Goal: Complete application form

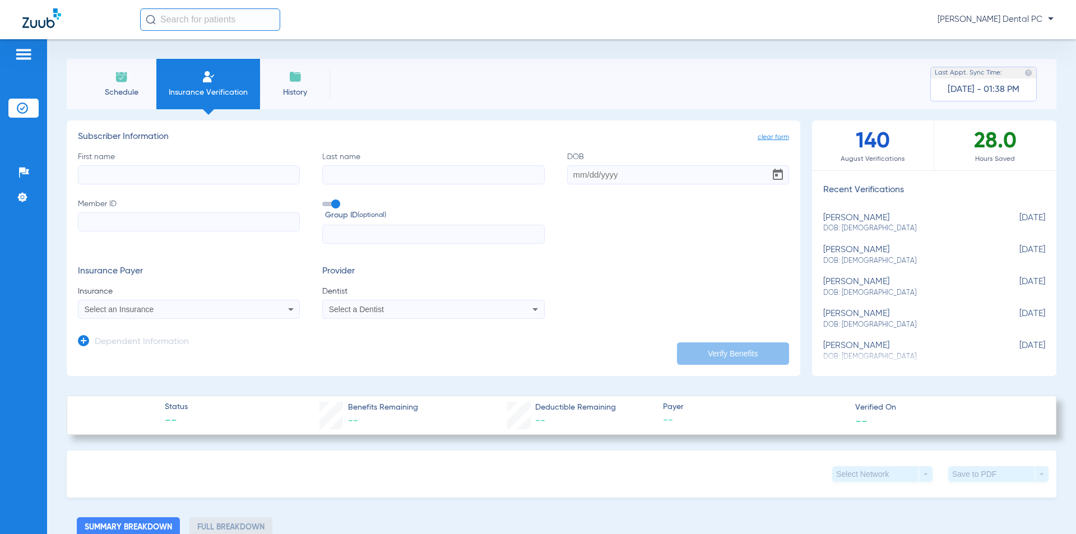
click at [156, 176] on input "First name" at bounding box center [189, 174] width 222 height 19
click at [136, 179] on input "First name Required" at bounding box center [189, 174] width 222 height 19
type input "[PERSON_NAME]"
click at [362, 177] on input "Last name" at bounding box center [433, 174] width 222 height 19
type input "Mould"
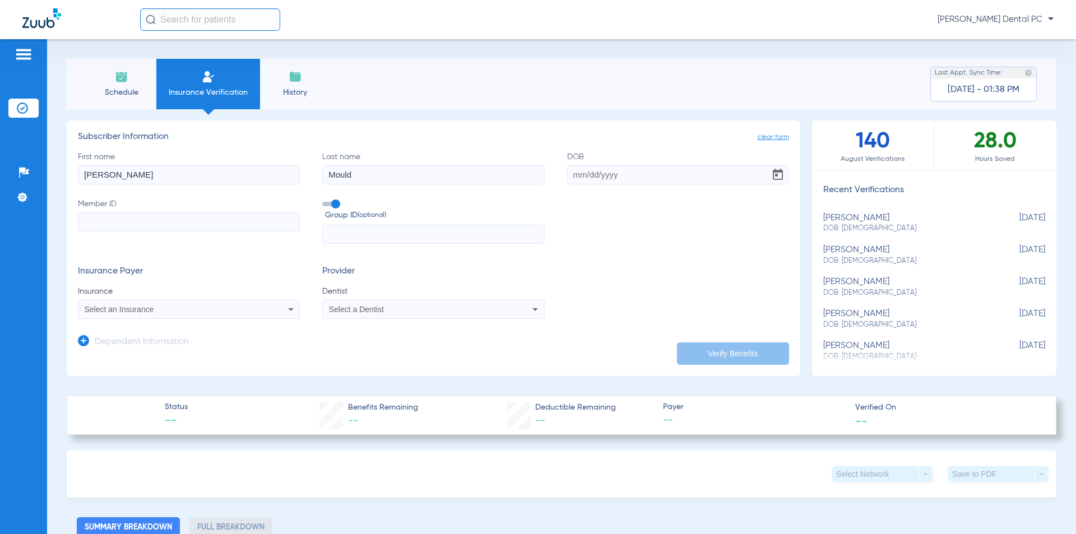
click at [581, 175] on input "DOB" at bounding box center [678, 174] width 222 height 19
click at [578, 176] on input "08101946" at bounding box center [678, 174] width 222 height 19
click at [591, 178] on input "08/101946" at bounding box center [678, 174] width 222 height 19
type input "[DATE]"
click at [124, 221] on input "Member ID" at bounding box center [189, 221] width 222 height 19
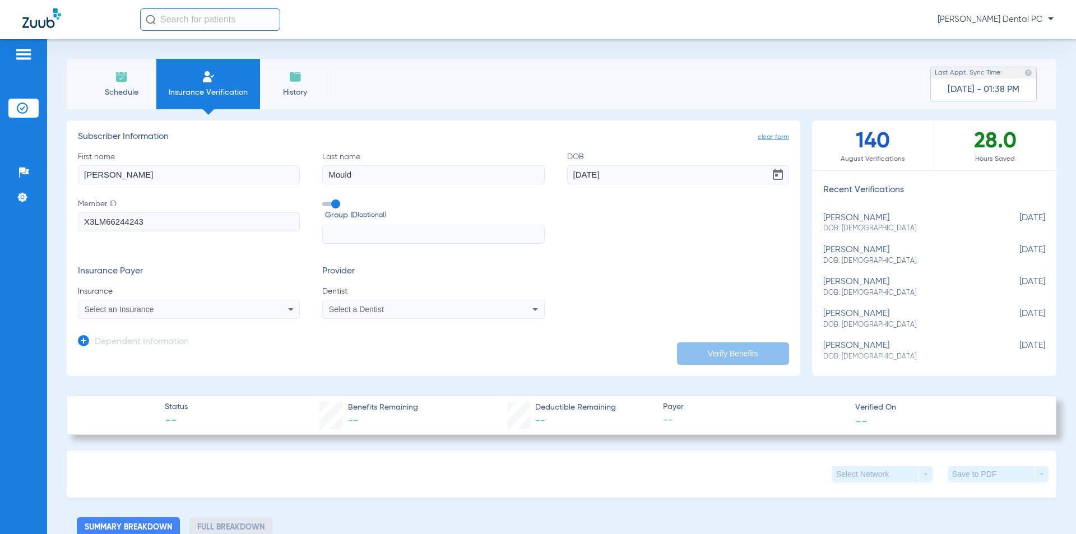
type input "X3LM66244243"
click at [352, 236] on input "text" at bounding box center [433, 234] width 222 height 19
type input "007005187"
click at [138, 314] on div "Select an Insurance" at bounding box center [188, 309] width 221 height 13
type input "Blue cross blue shield of Mi"
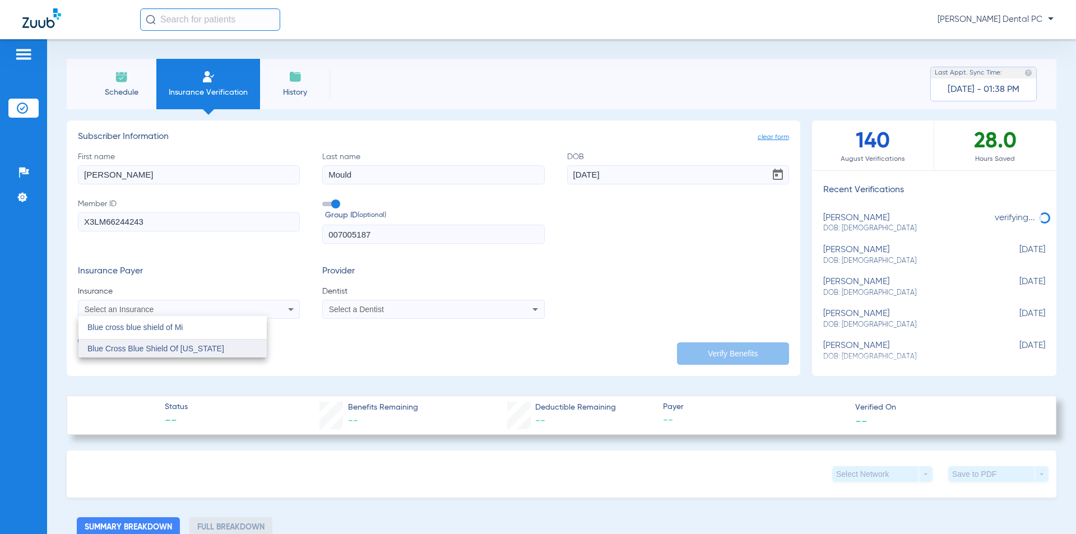
click at [201, 350] on span "Blue Cross Blue Shield Of [US_STATE]" at bounding box center [155, 348] width 137 height 9
click at [373, 305] on div "Select a Dentist" at bounding box center [433, 309] width 221 height 13
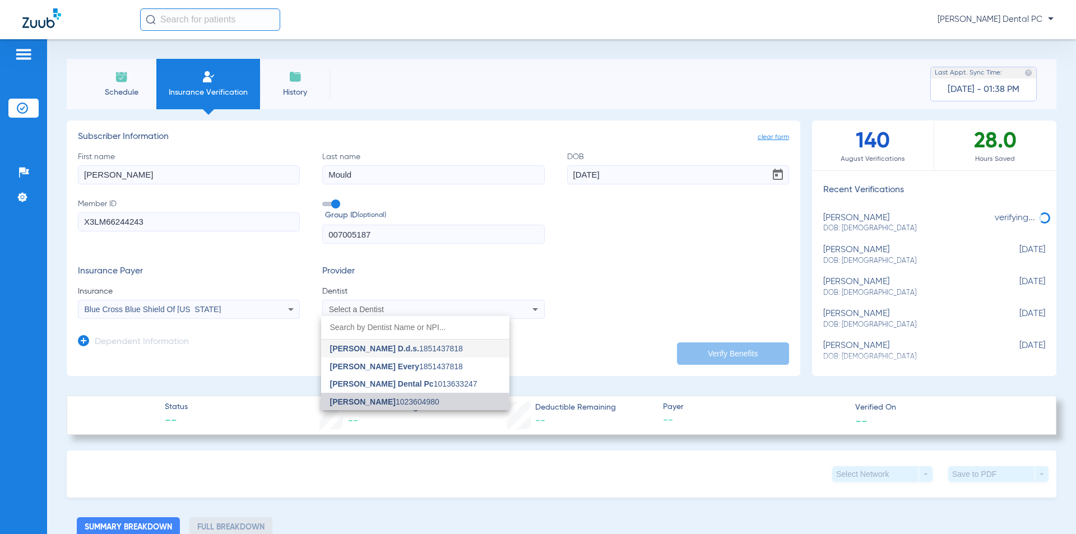
click at [363, 405] on span "[PERSON_NAME]" at bounding box center [363, 401] width 66 height 9
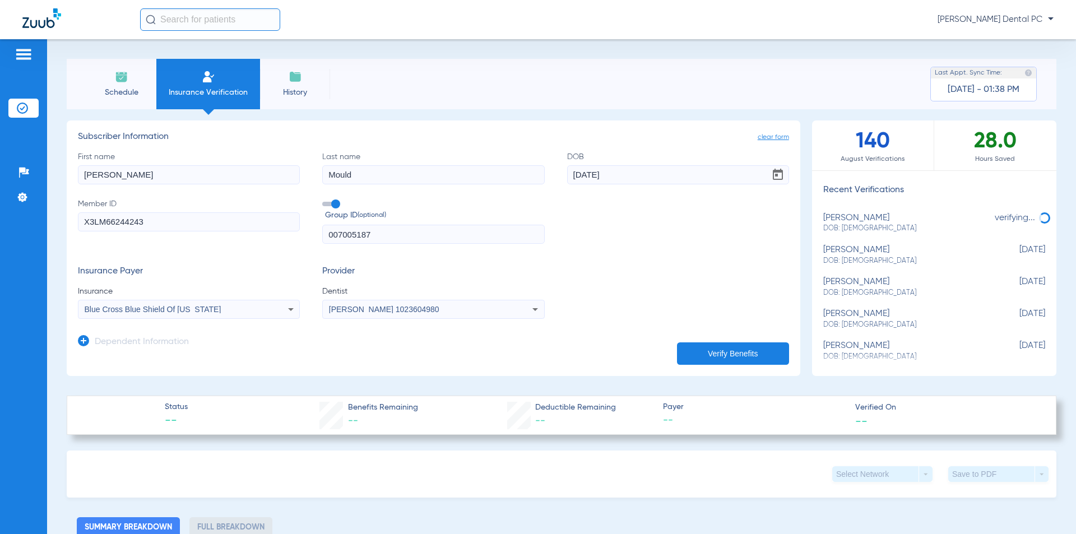
click at [739, 356] on button "Verify Benefits" at bounding box center [733, 353] width 112 height 22
